Goal: Task Accomplishment & Management: Manage account settings

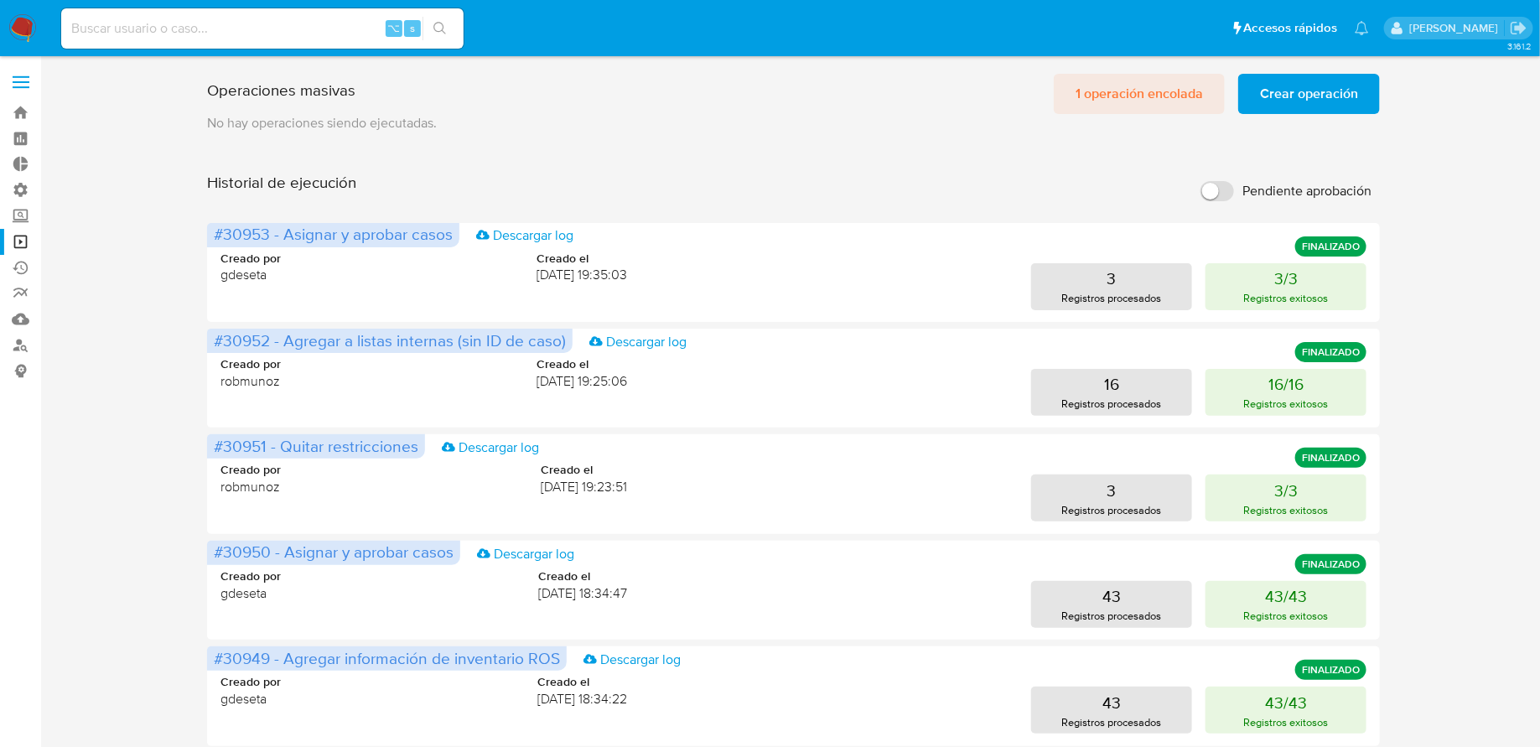
click at [1109, 92] on span "1 operación encolada" at bounding box center [1138, 93] width 127 height 37
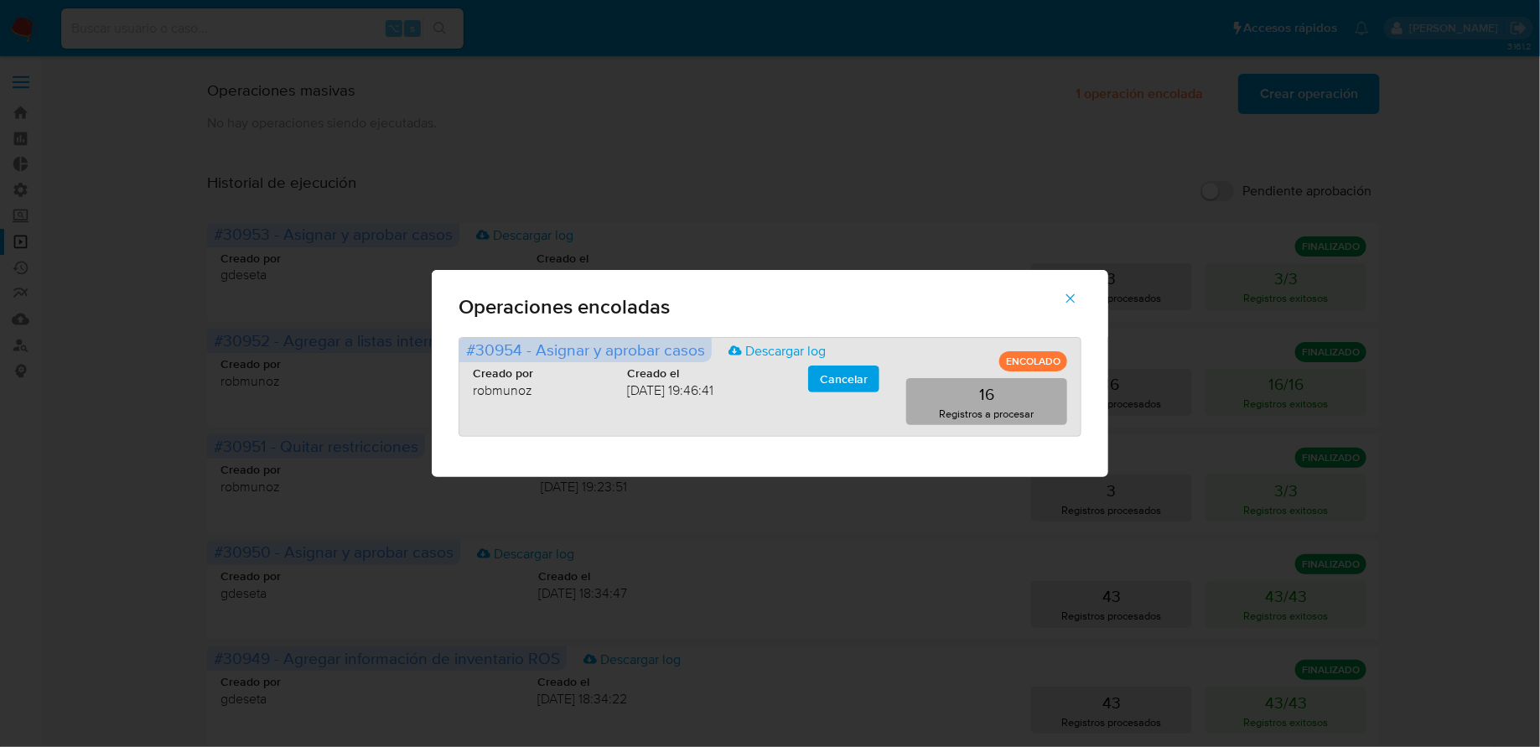
click at [986, 396] on p "16" at bounding box center [986, 393] width 15 height 23
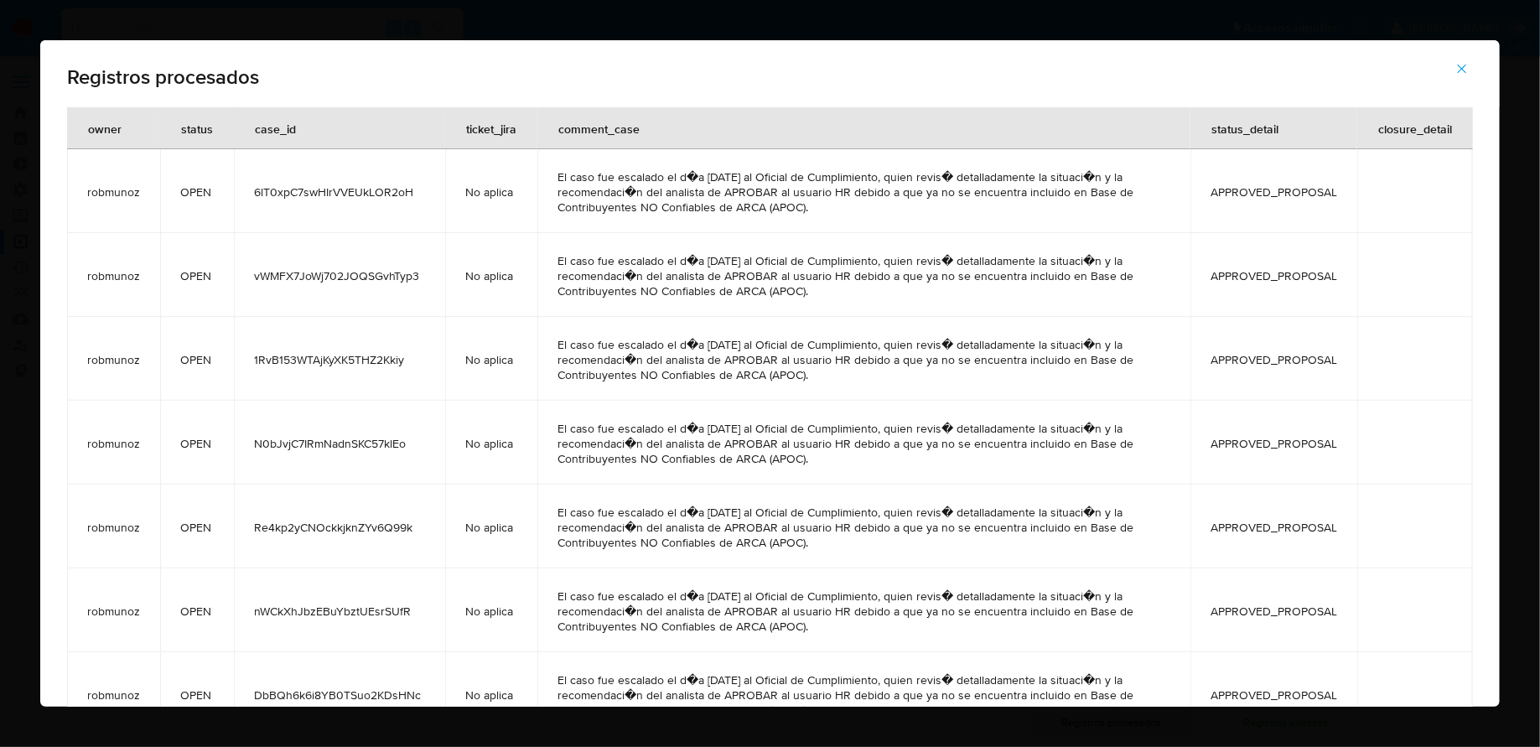
click at [1446, 71] on button "button" at bounding box center [1461, 69] width 59 height 40
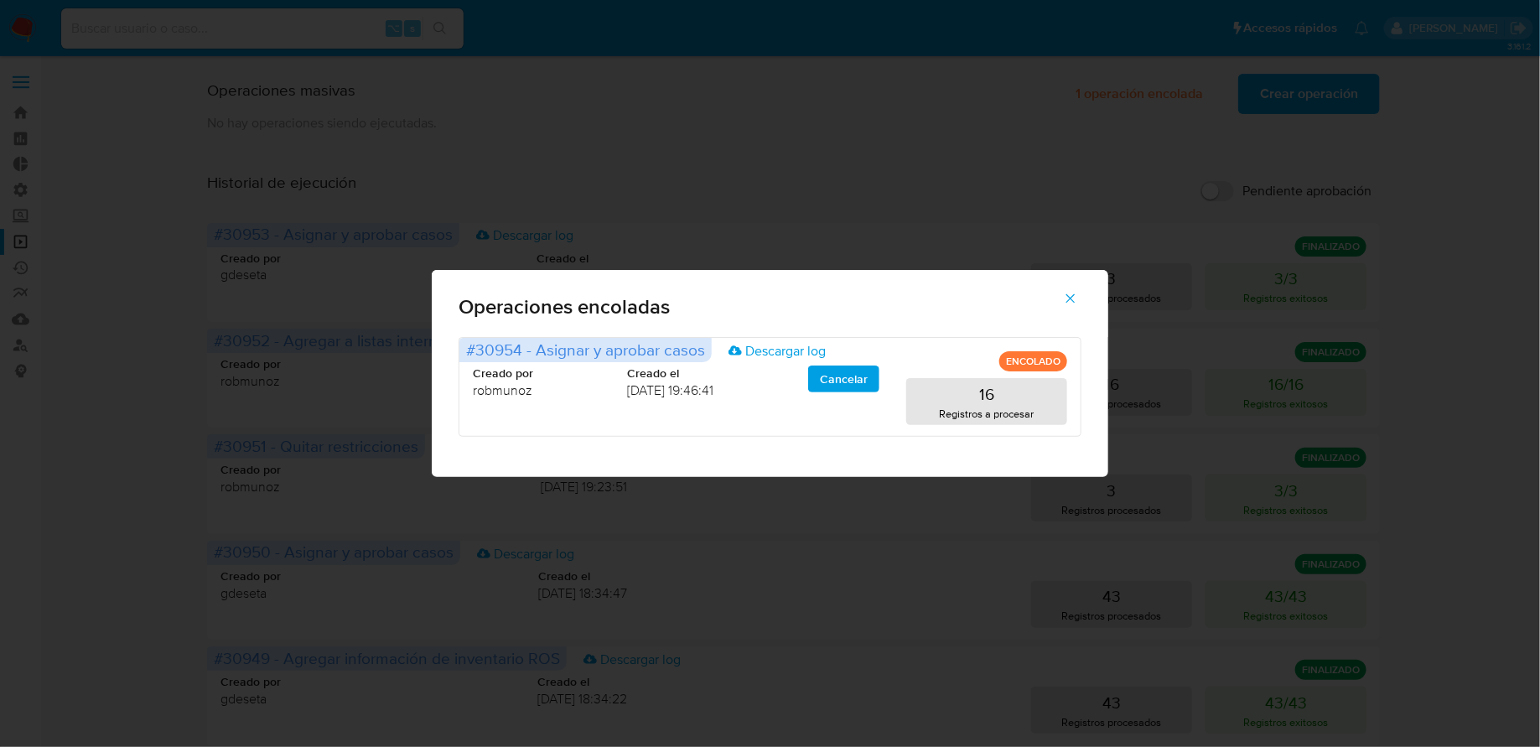
click at [1072, 305] on icon "button" at bounding box center [1070, 298] width 15 height 15
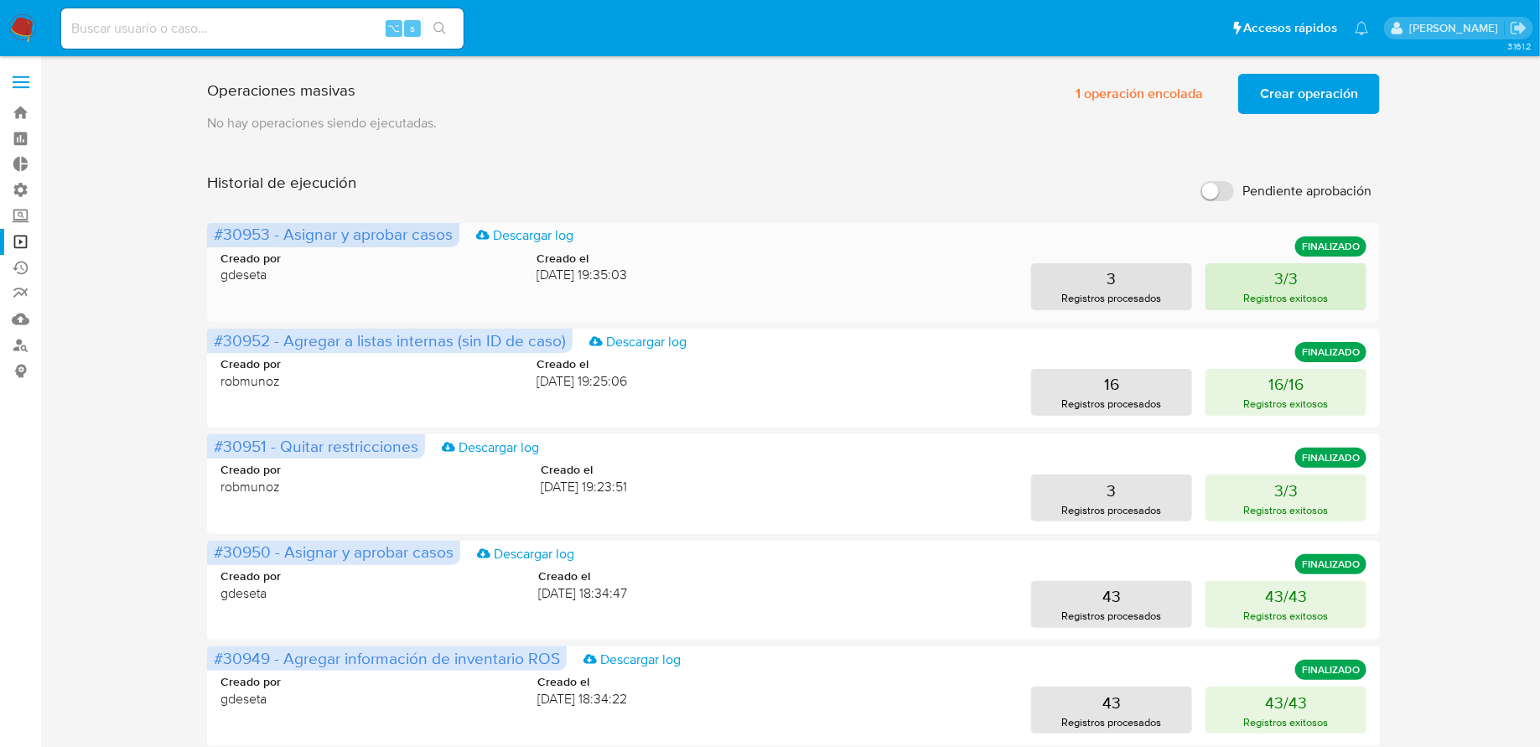
click at [1263, 278] on button "3/3 Registros exitosos" at bounding box center [1285, 286] width 161 height 47
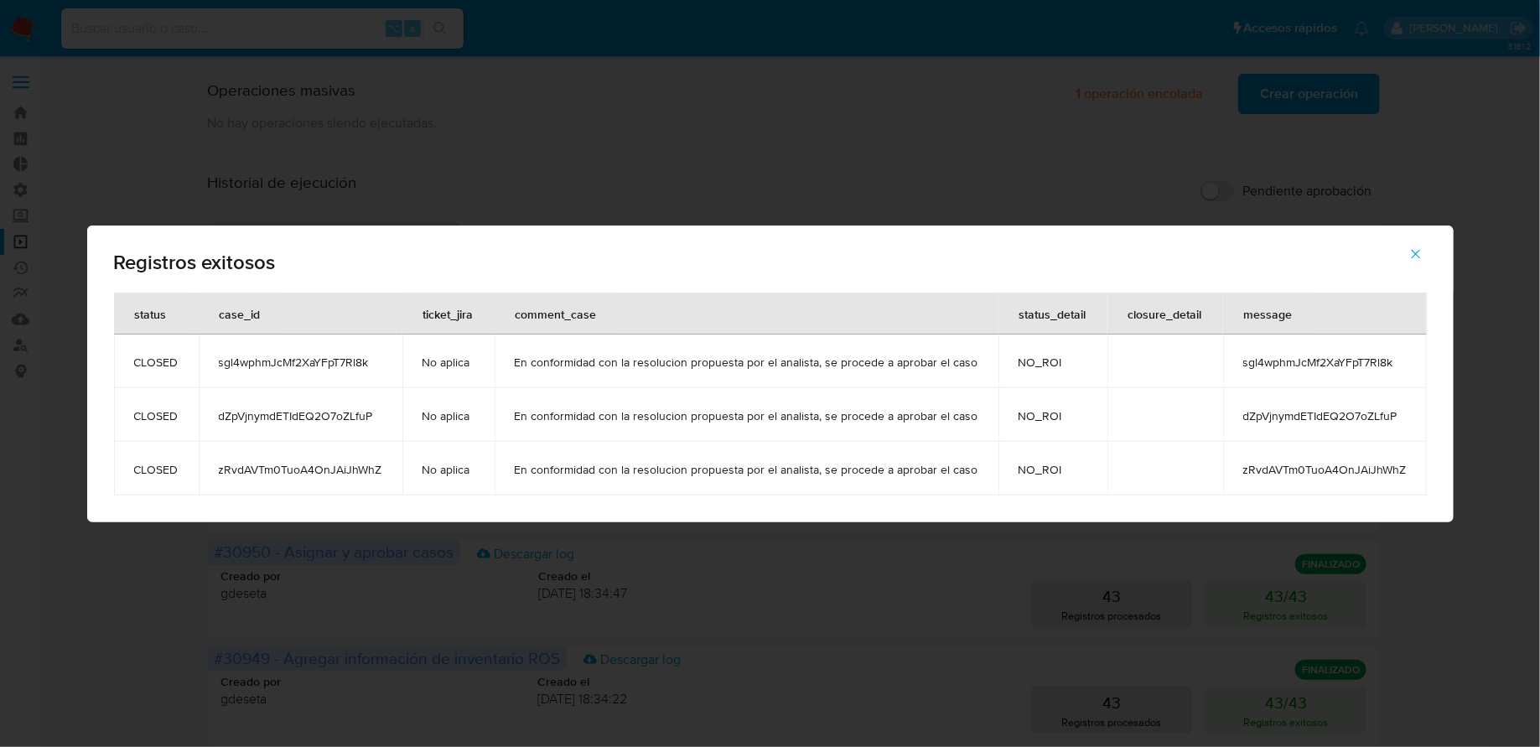
click at [1259, 346] on td "sgl4wphmJcMf2XaYFpT7Rl8k" at bounding box center [1325, 361] width 204 height 54
click at [1400, 246] on button "button" at bounding box center [1415, 254] width 59 height 40
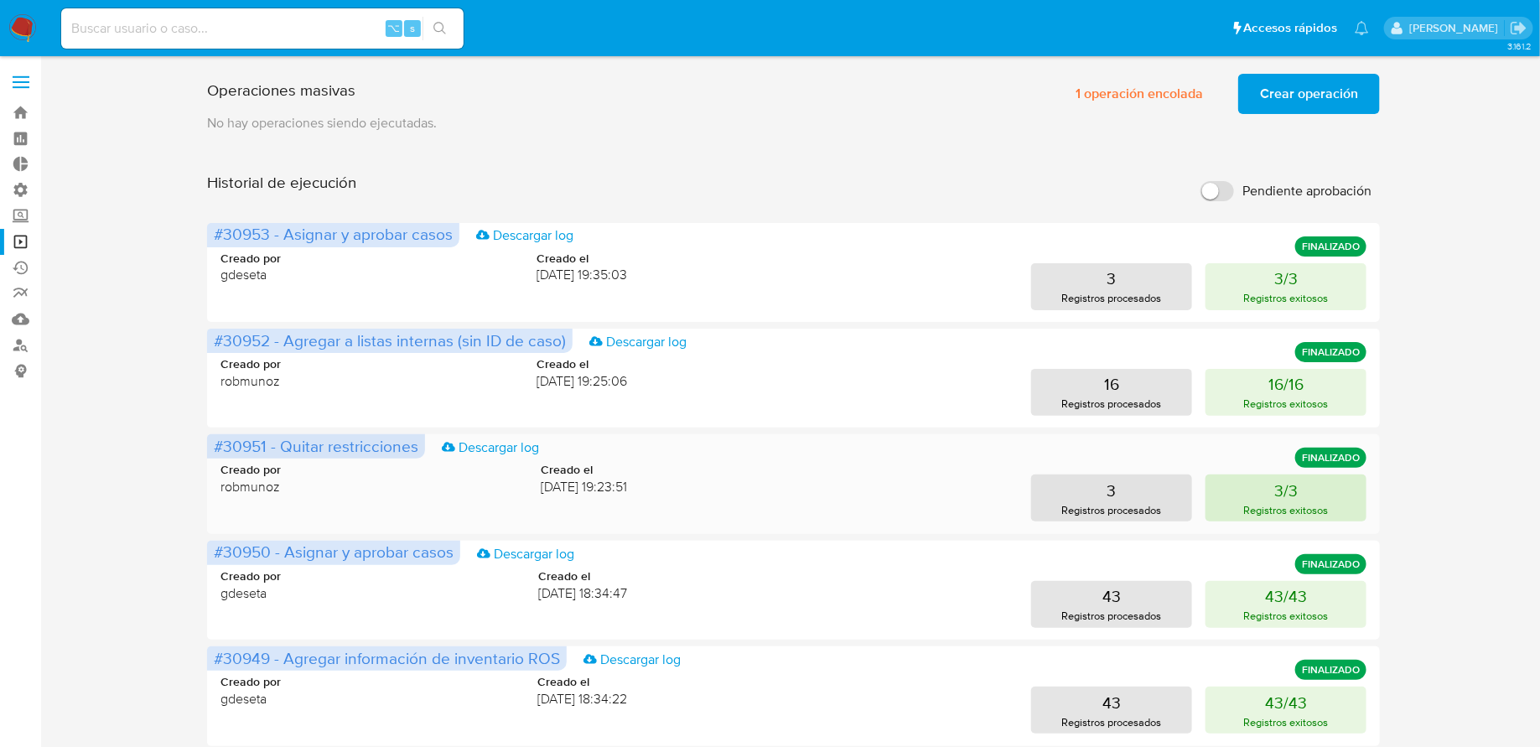
click at [1288, 487] on p "3/3" at bounding box center [1285, 490] width 23 height 23
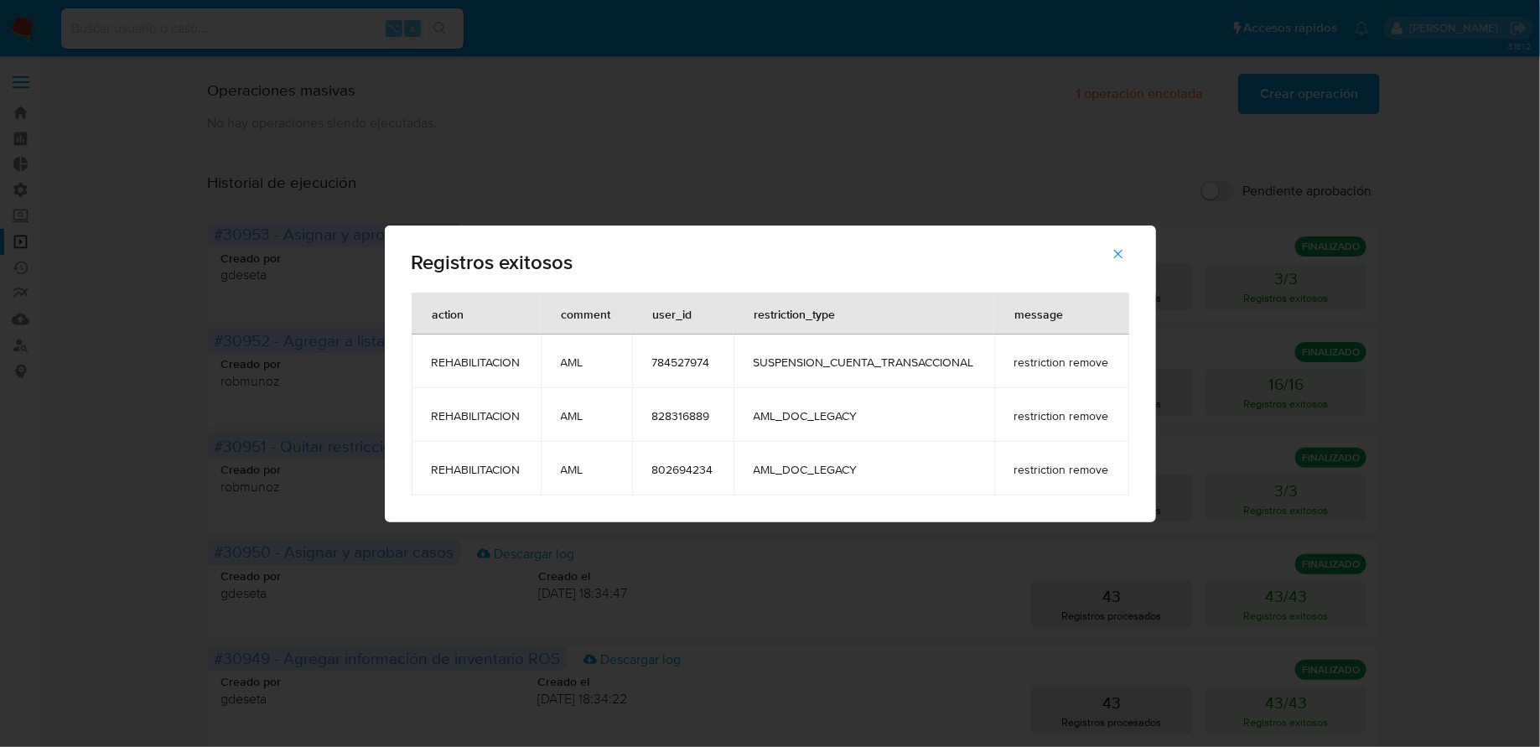
click at [1113, 251] on icon "button" at bounding box center [1117, 253] width 15 height 15
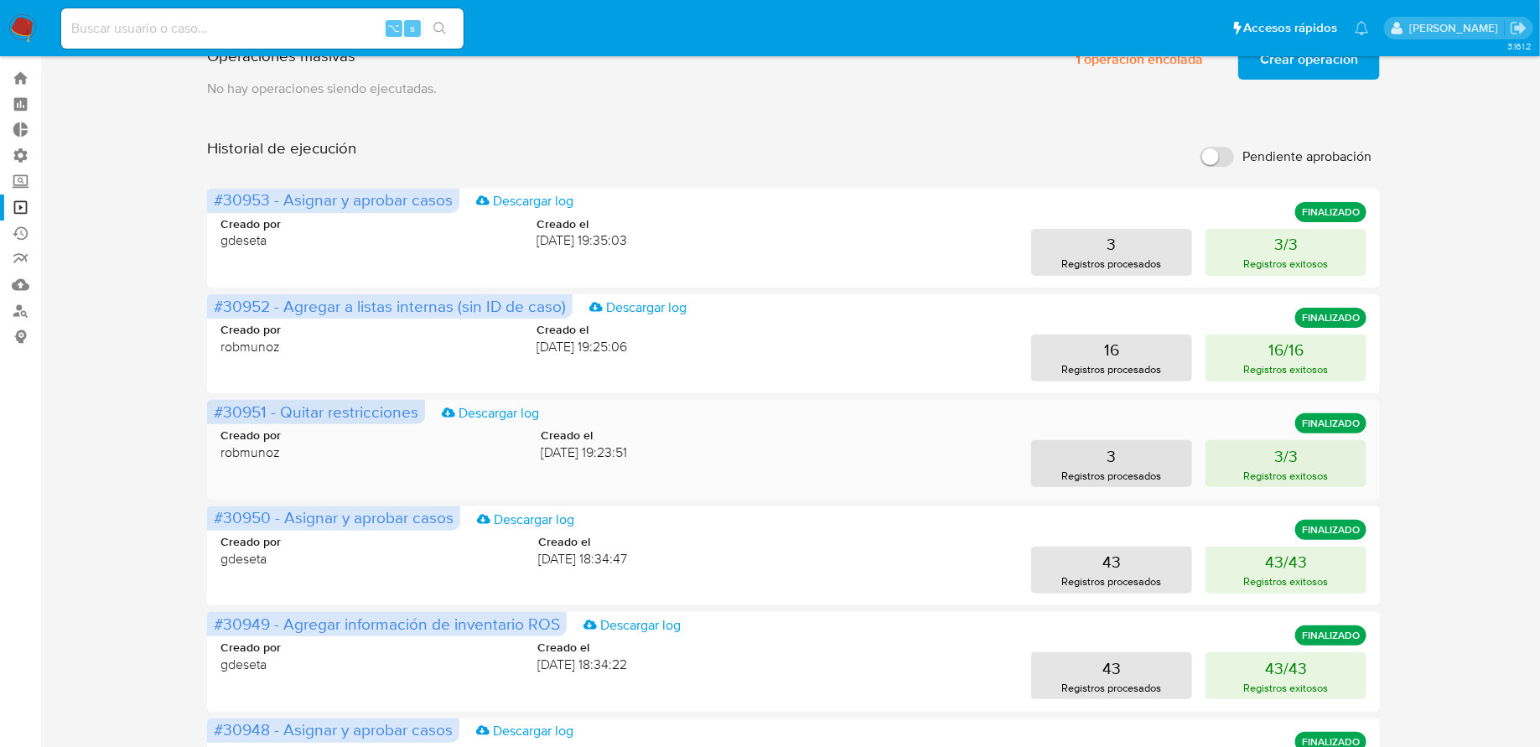
scroll to position [35, 0]
click at [1269, 562] on p "43/43" at bounding box center [1286, 560] width 42 height 23
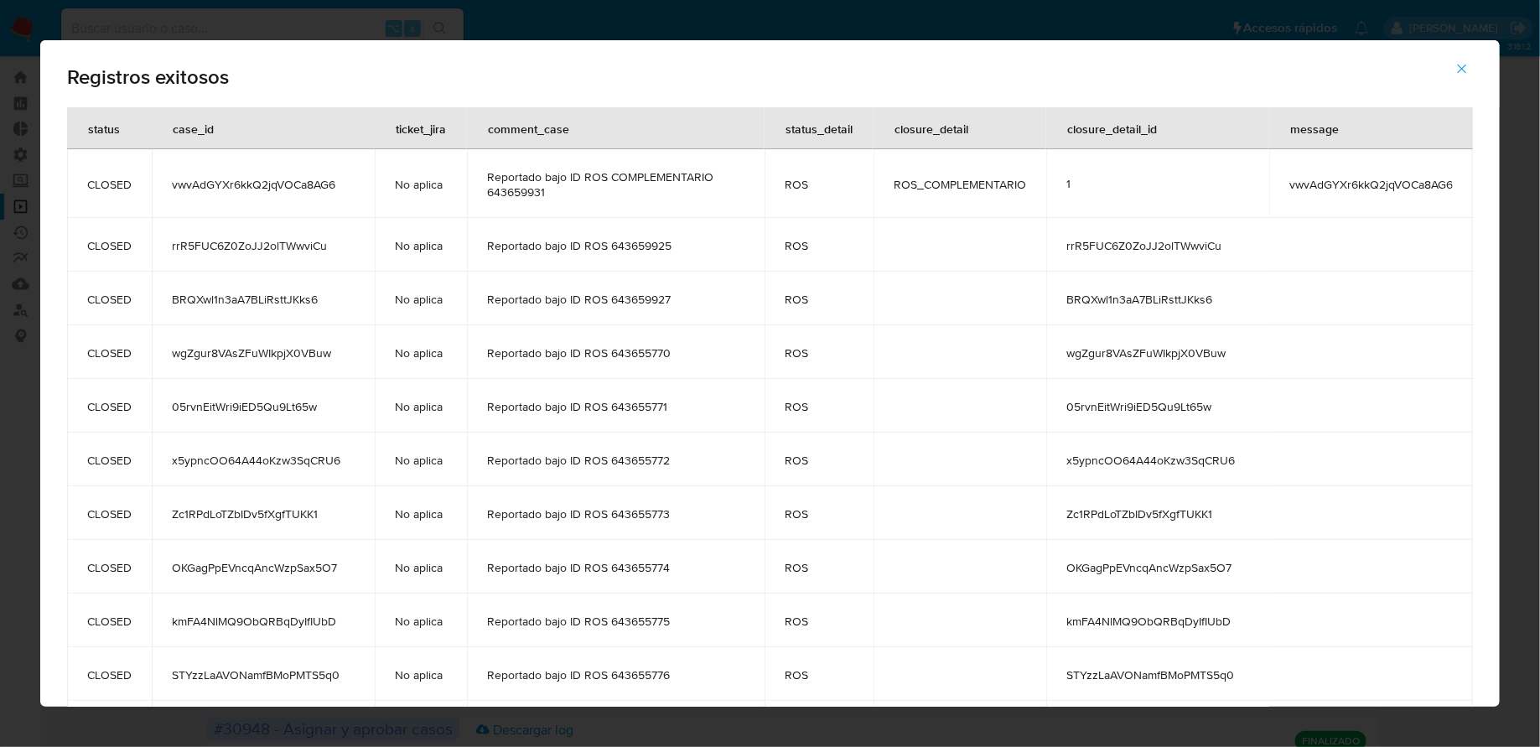
click at [1112, 243] on span "rrR5FUC6Z0ZoJJ2olTWwviCu" at bounding box center [1157, 245] width 183 height 15
click at [1461, 70] on icon "button" at bounding box center [1461, 69] width 9 height 9
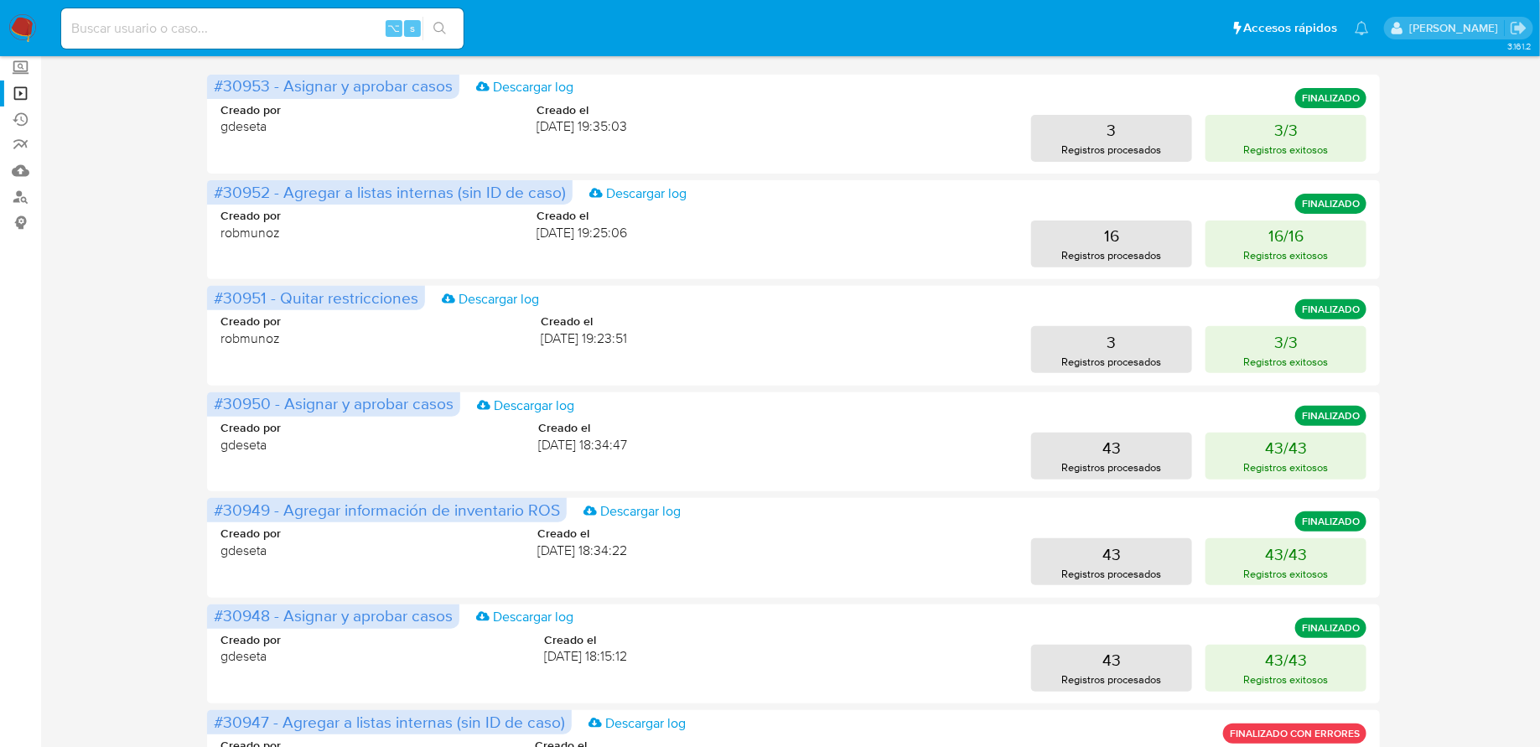
scroll to position [0, 0]
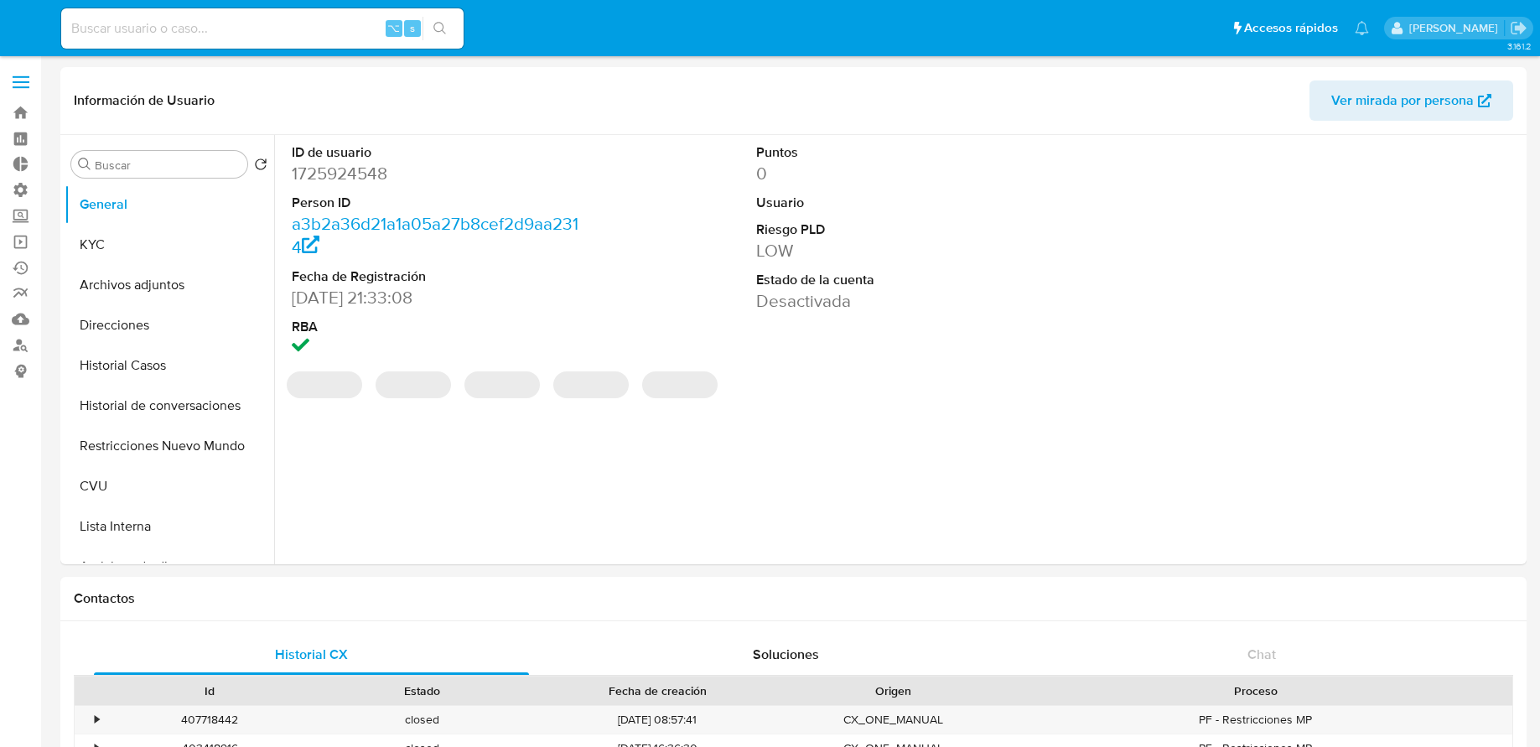
select select "10"
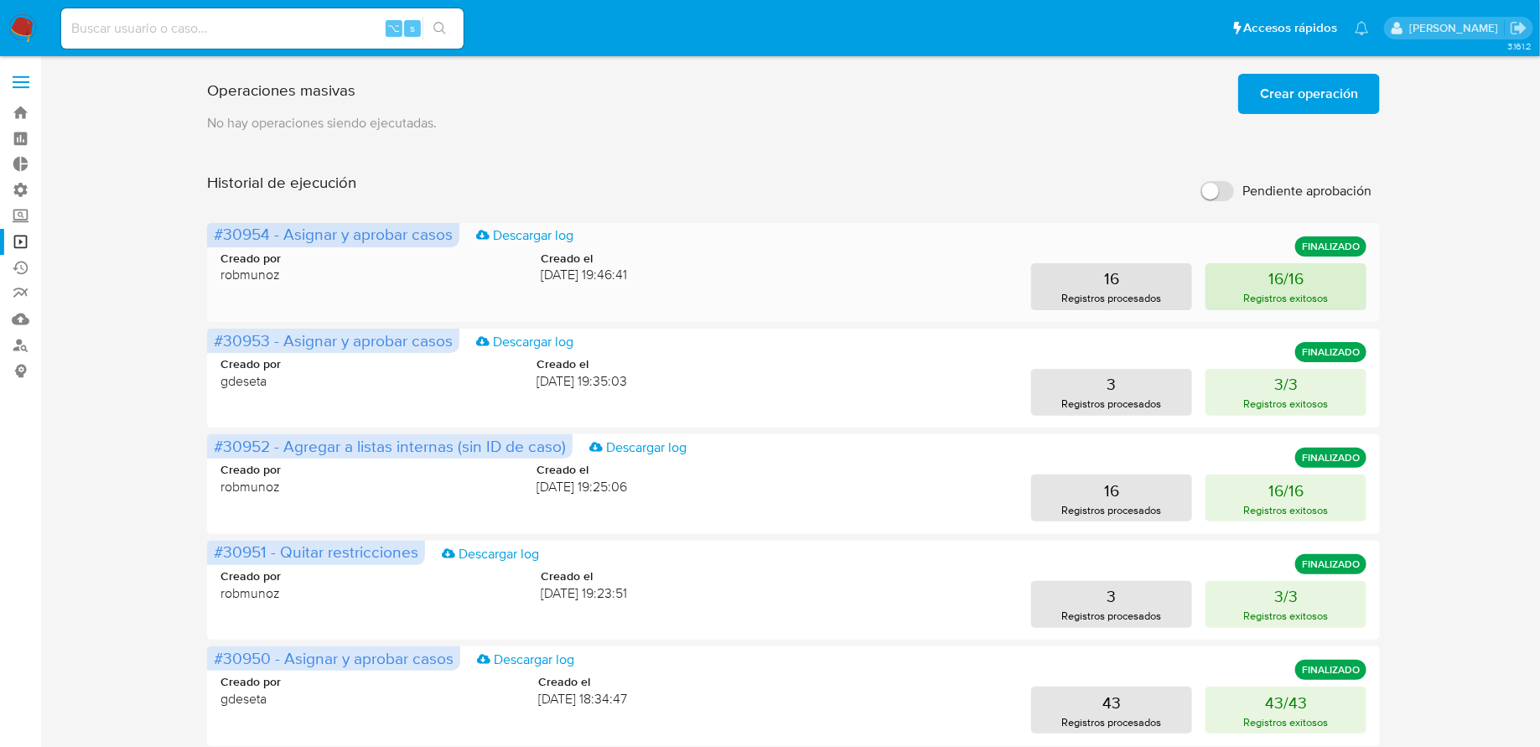
click at [1242, 283] on button "16/16 Registros exitosos" at bounding box center [1285, 286] width 161 height 47
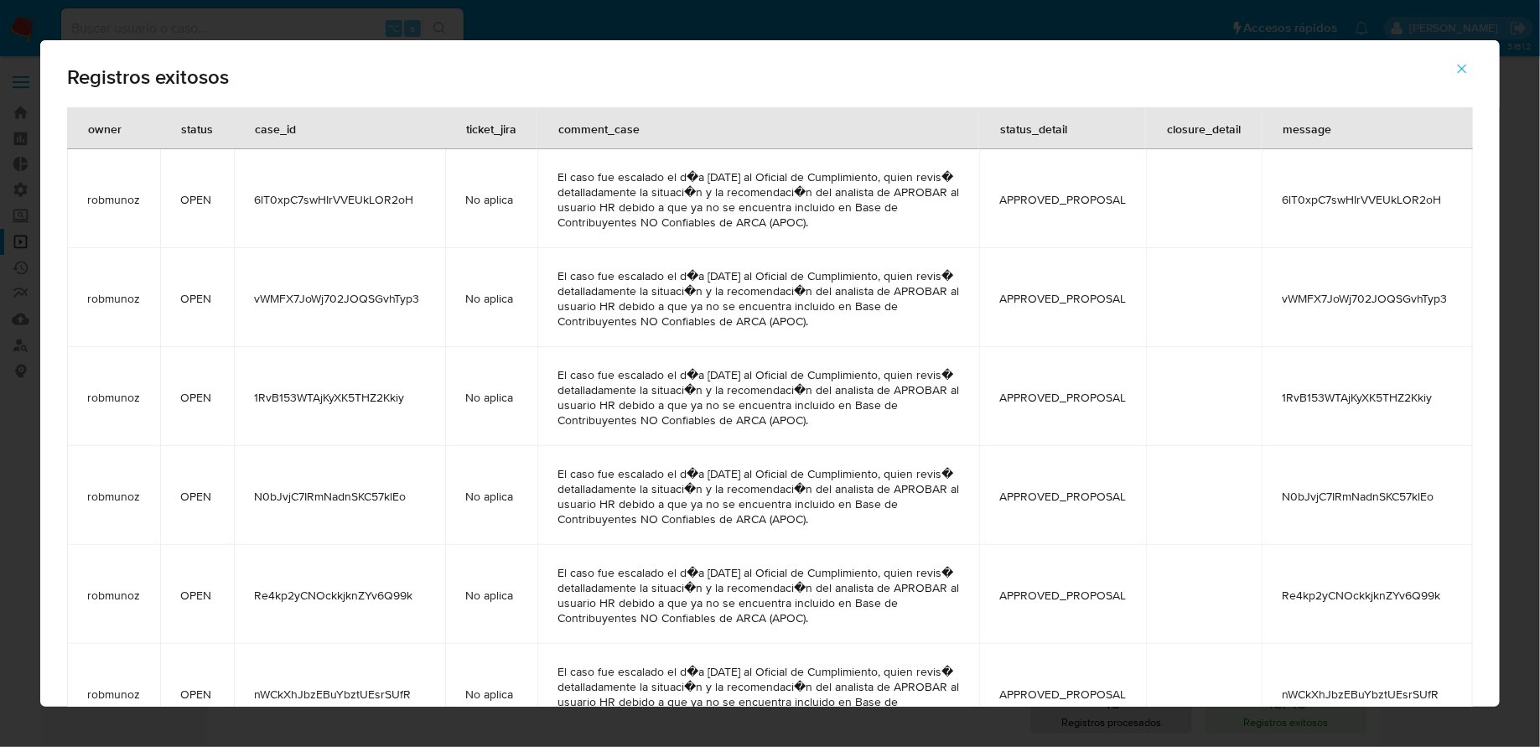
click at [1460, 70] on icon "button" at bounding box center [1461, 68] width 15 height 15
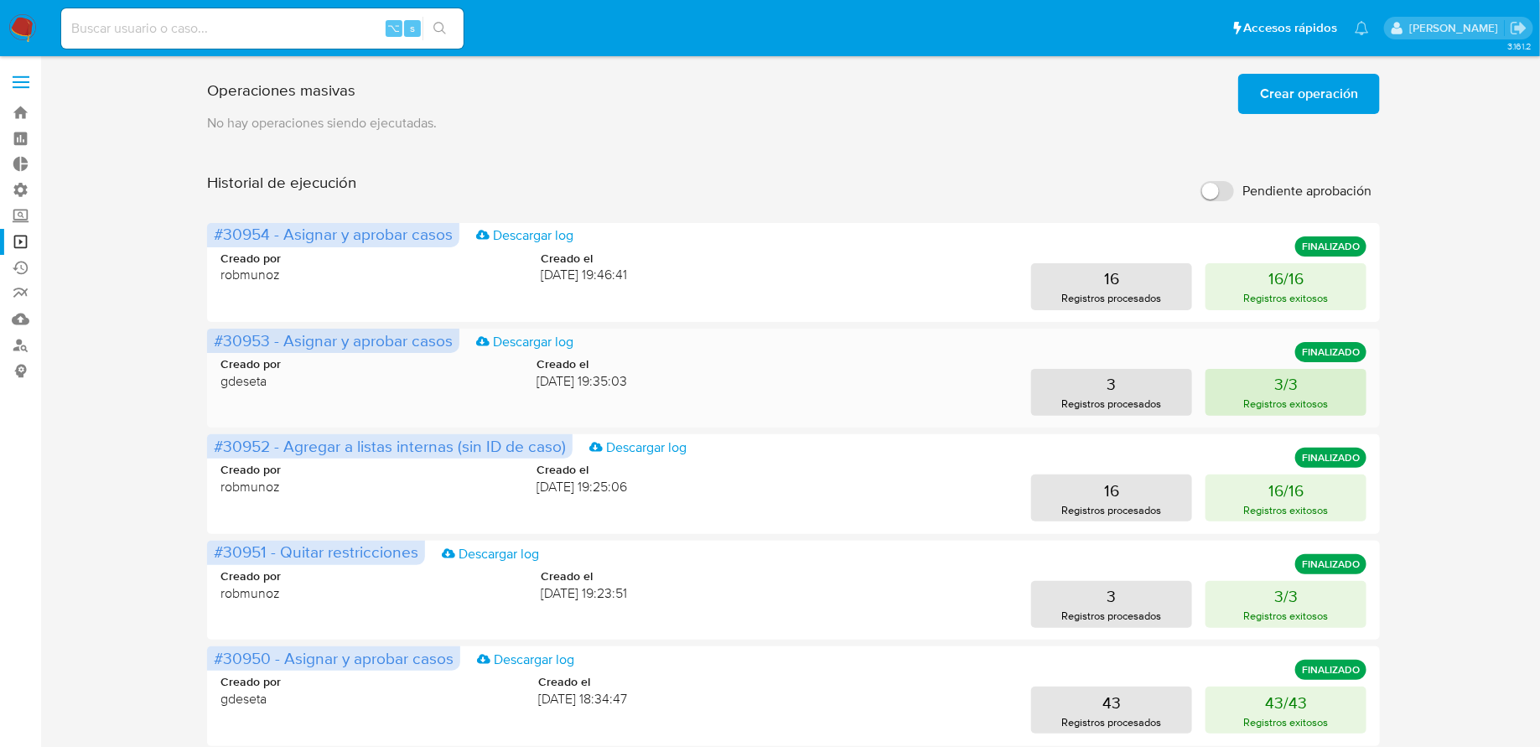
click at [1297, 382] on button "3/3 Registros exitosos" at bounding box center [1285, 392] width 161 height 47
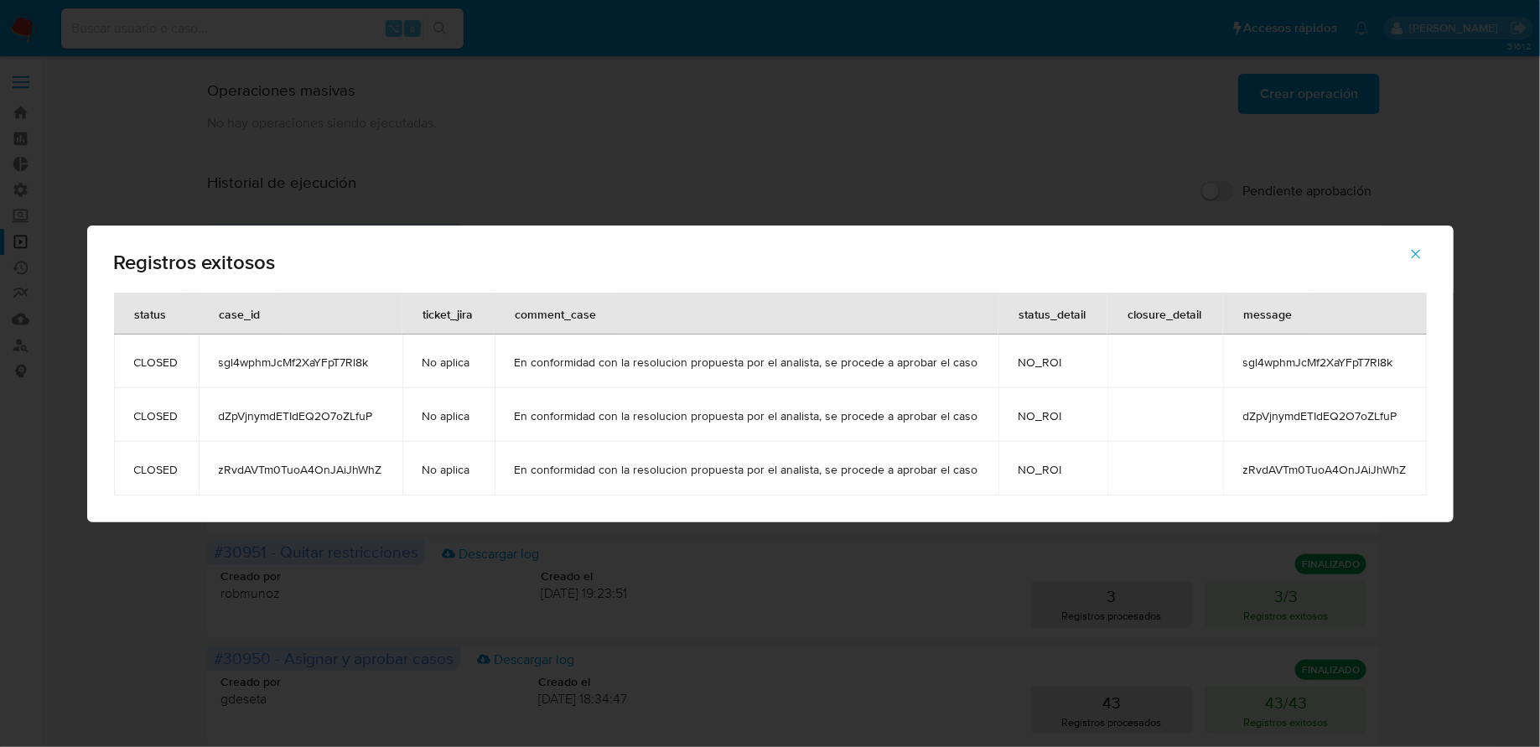
click at [1293, 358] on span "sgl4wphmJcMf2XaYFpT7Rl8k" at bounding box center [1324, 362] width 163 height 15
click at [1257, 418] on span "dZpVjnymdETIdEQ2O7oZLfuP" at bounding box center [1324, 415] width 163 height 15
click at [1296, 457] on td "zRvdAVTm0TuoA4OnJAiJhWhZ" at bounding box center [1325, 469] width 204 height 54
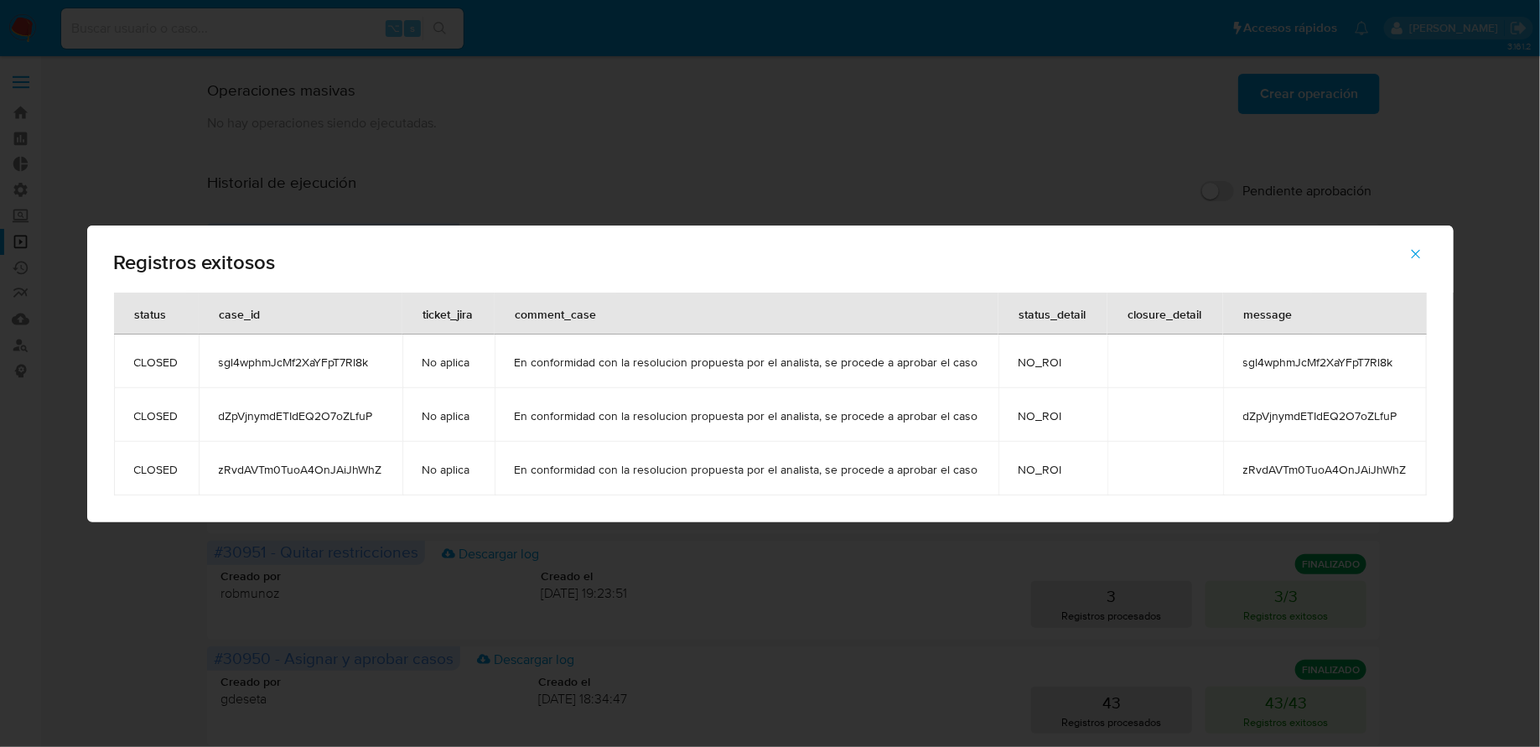
click at [1292, 467] on span "zRvdAVTm0TuoA4OnJAiJhWhZ" at bounding box center [1324, 469] width 163 height 15
click at [1408, 250] on icon "button" at bounding box center [1415, 253] width 15 height 15
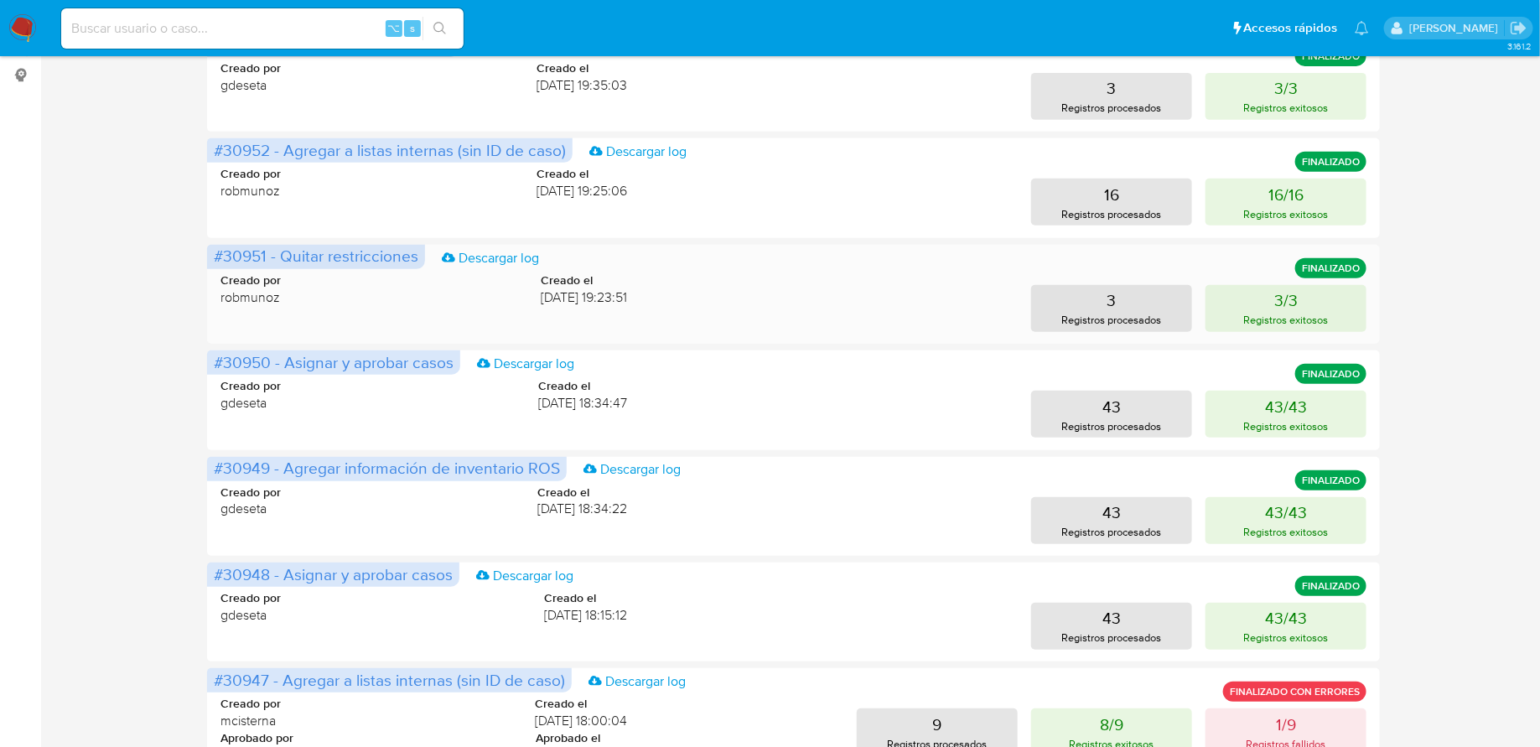
scroll to position [386, 0]
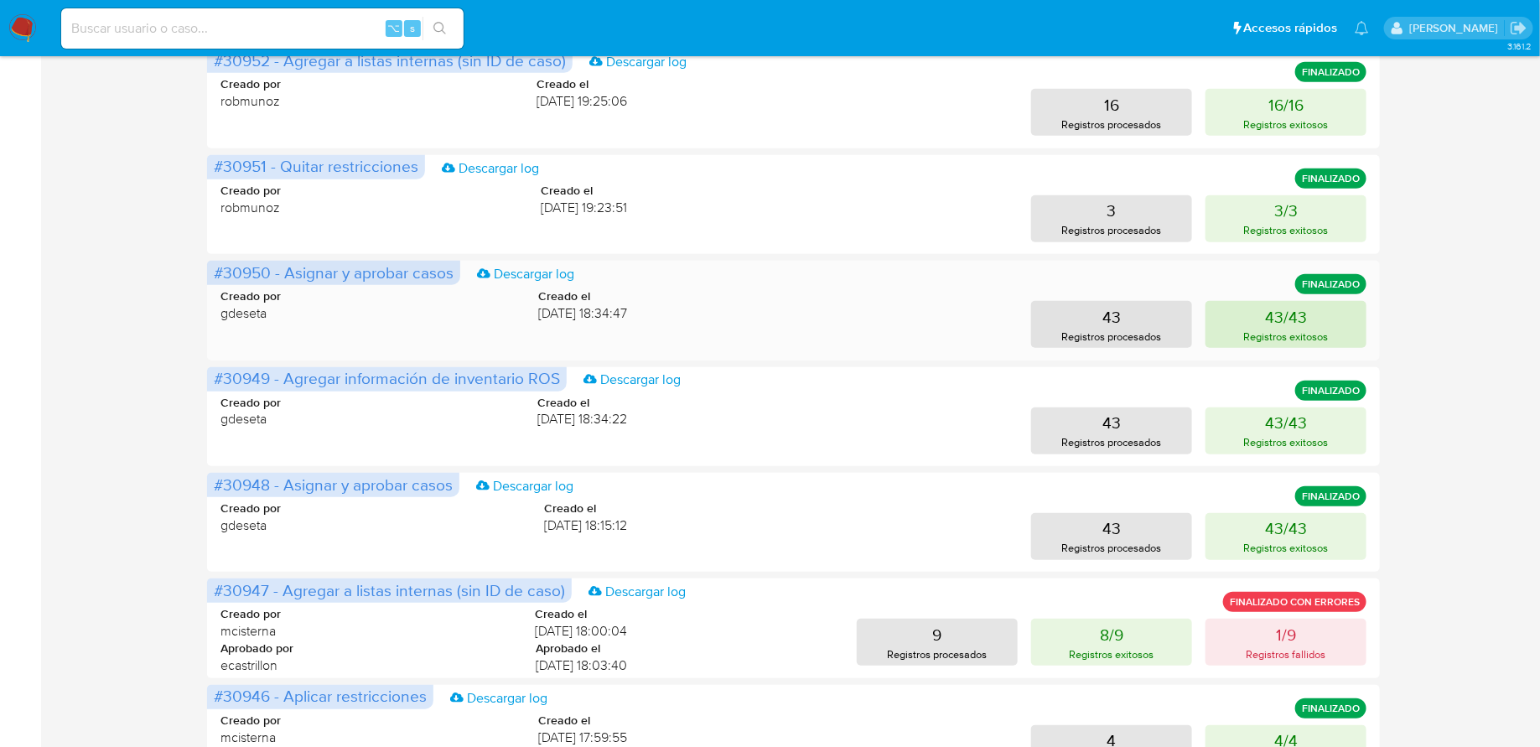
click at [1311, 324] on button "43/43 Registros exitosos" at bounding box center [1285, 324] width 161 height 47
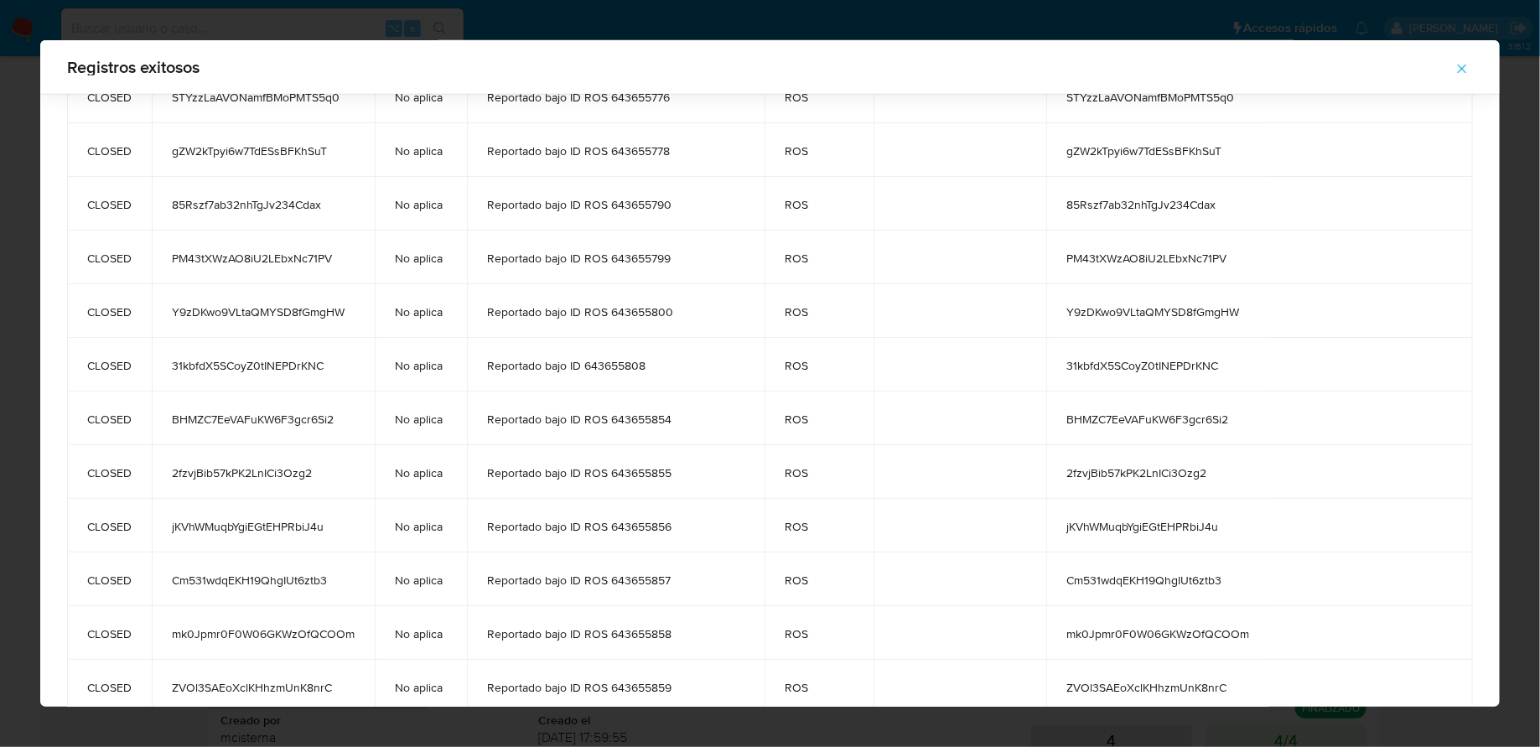
scroll to position [1777, 0]
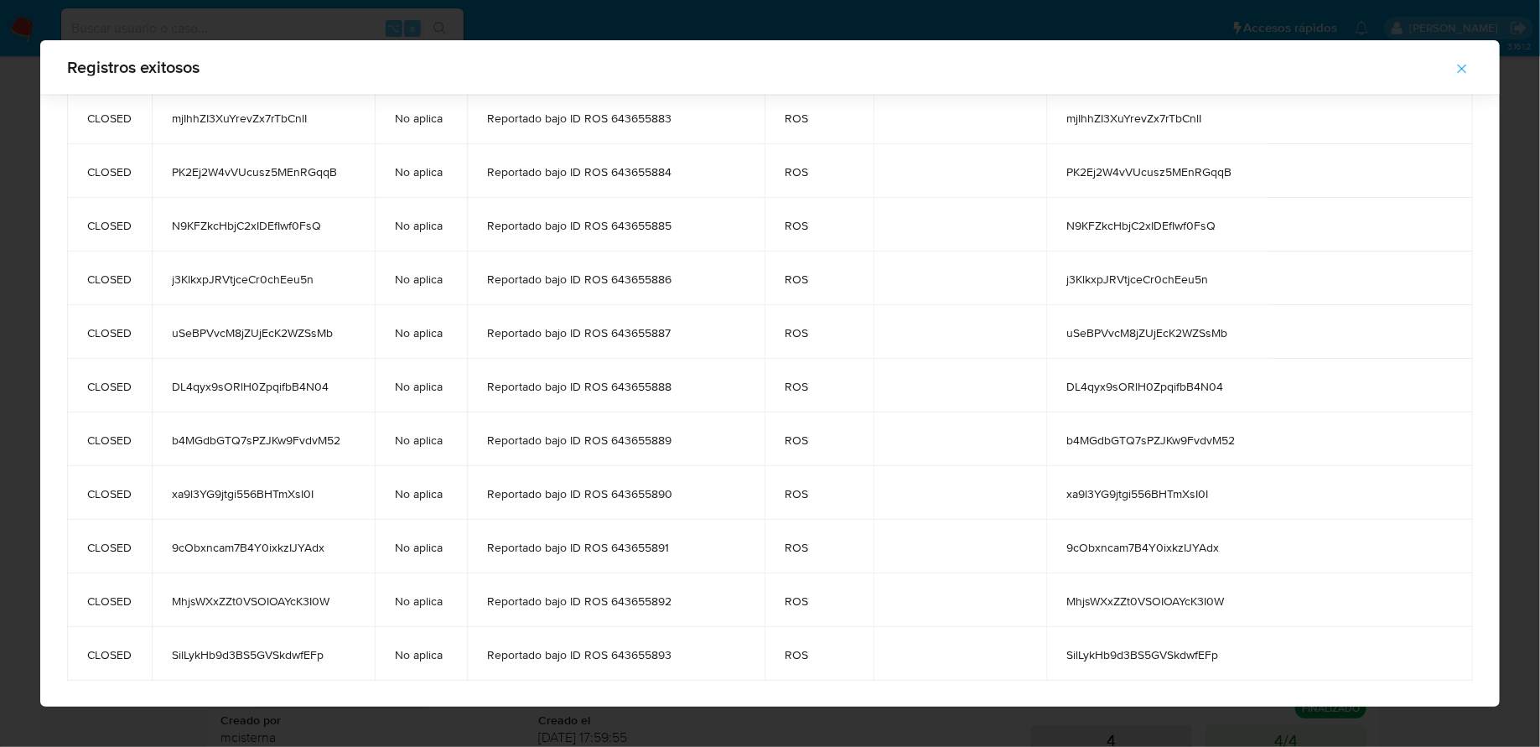
drag, startPoint x: 85, startPoint y: 181, endPoint x: 355, endPoint y: 654, distance: 544.3
